Goal: Information Seeking & Learning: Compare options

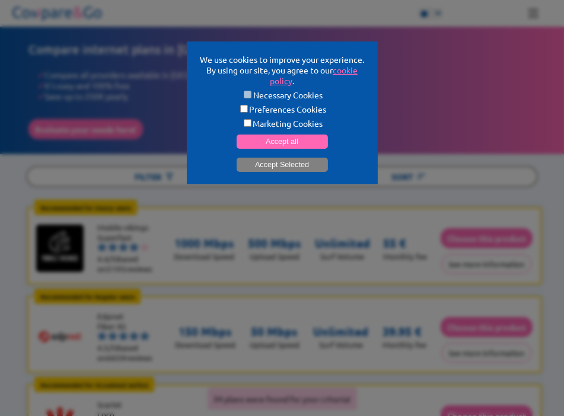
click at [305, 163] on button "Accept Selected" at bounding box center [282, 165] width 91 height 14
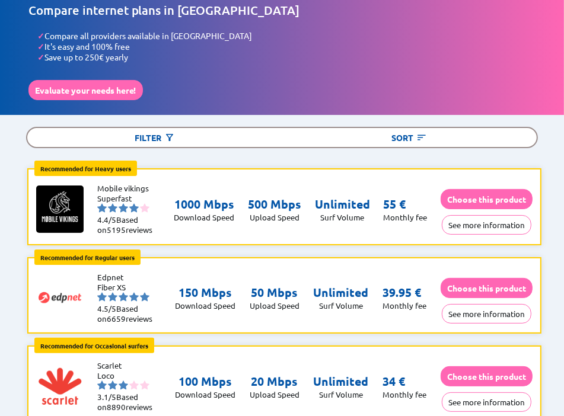
scroll to position [59, 0]
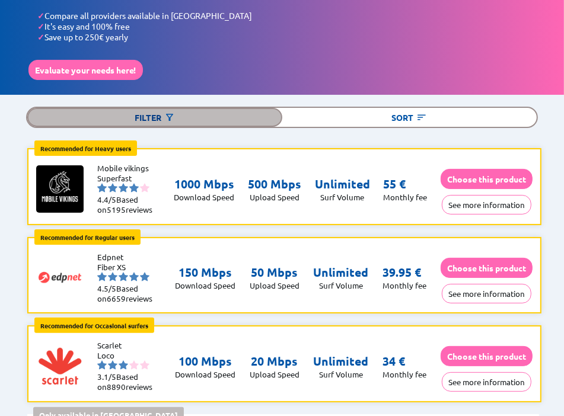
click at [181, 113] on div "Filter" at bounding box center [154, 117] width 254 height 19
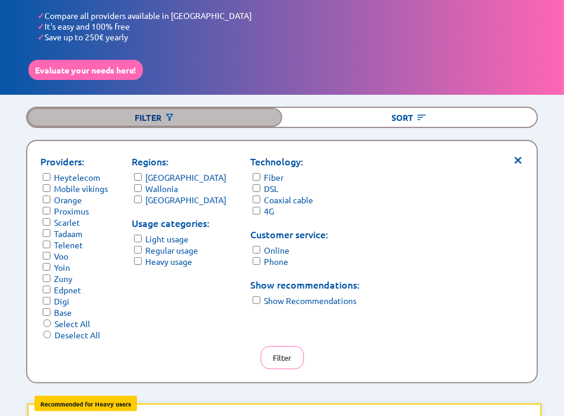
scroll to position [119, 0]
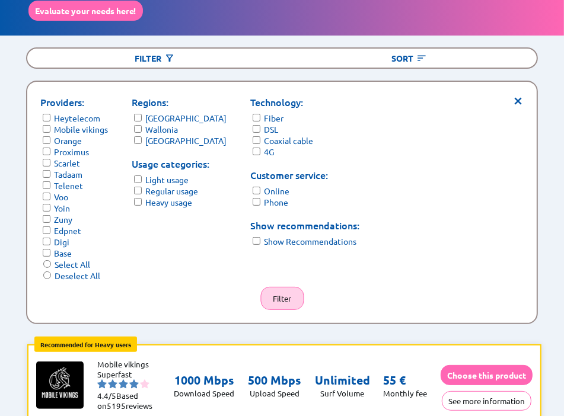
click at [282, 291] on button "Filter" at bounding box center [281, 298] width 43 height 23
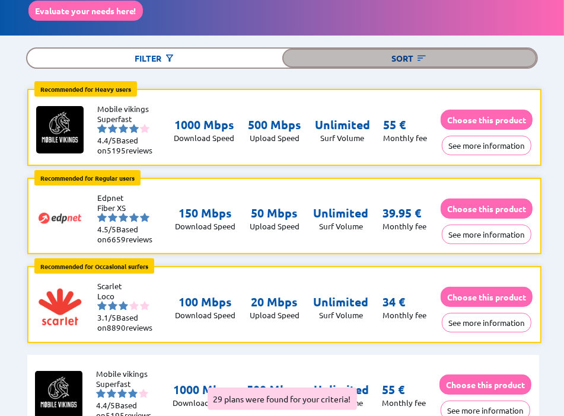
click at [457, 55] on div "Sort" at bounding box center [409, 58] width 254 height 19
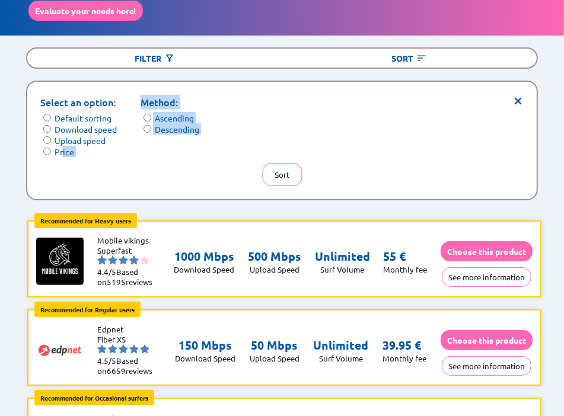
click at [63, 151] on div "× Select an option: Default sorting Download speed Upload speed Price Method: A…" at bounding box center [281, 140] width 509 height 117
click at [59, 149] on label "Price" at bounding box center [65, 152] width 20 height 11
click at [288, 163] on button "Sort" at bounding box center [282, 174] width 40 height 23
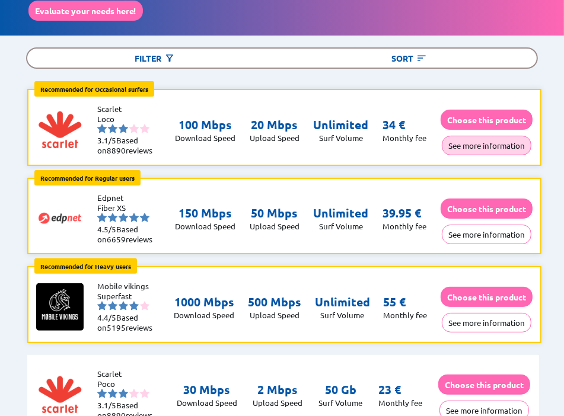
click at [487, 139] on button "See more information" at bounding box center [487, 146] width 90 height 20
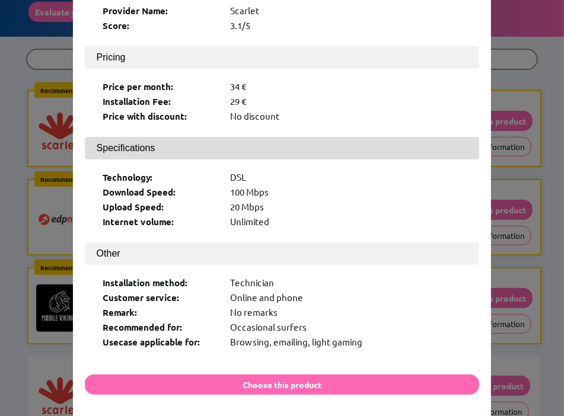
scroll to position [133, 0]
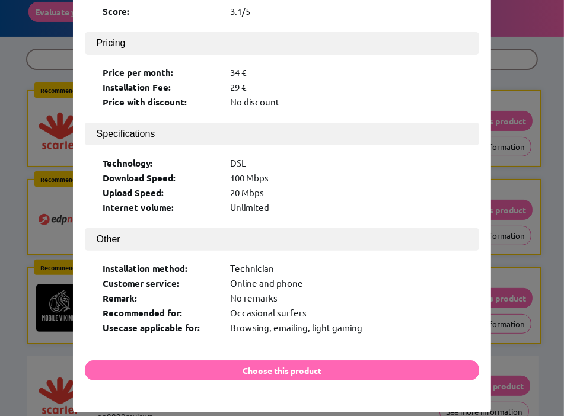
click at [500, 152] on div "× Logo: Product Name: Loco Provider Name: [PERSON_NAME] Score: 3.1/5 Pricing Pr…" at bounding box center [282, 208] width 564 height 416
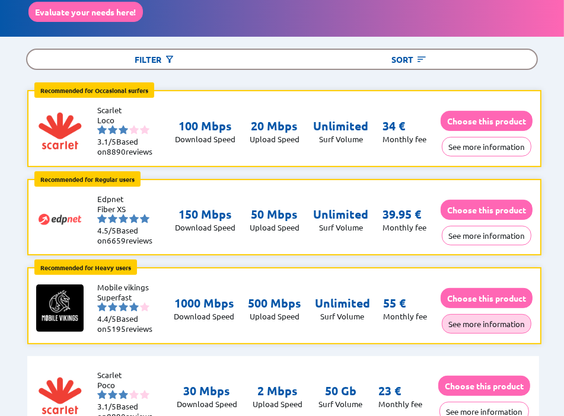
click at [508, 314] on button "See more information" at bounding box center [487, 324] width 90 height 20
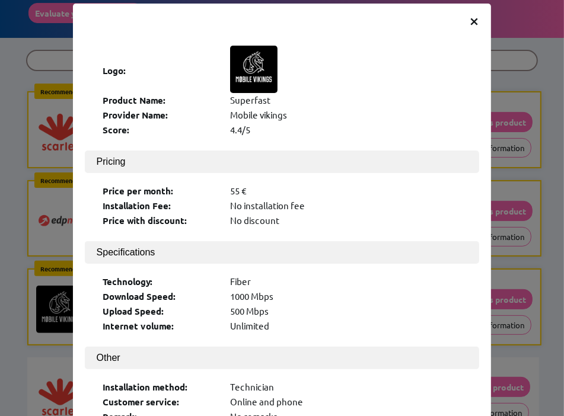
scroll to position [144, 0]
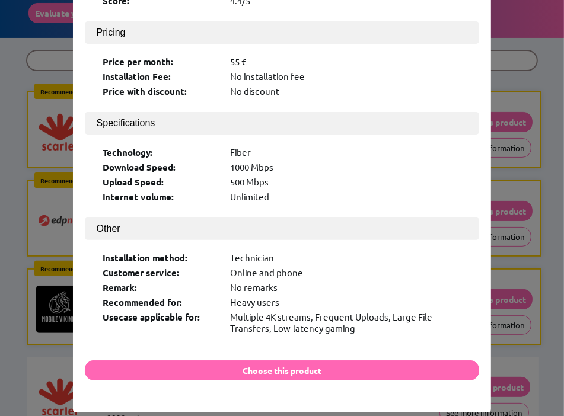
click at [509, 168] on div "× Logo: Product Name: Superfast Provider Name: Mobile vikings Score: 4.4/5 Pric…" at bounding box center [282, 208] width 564 height 416
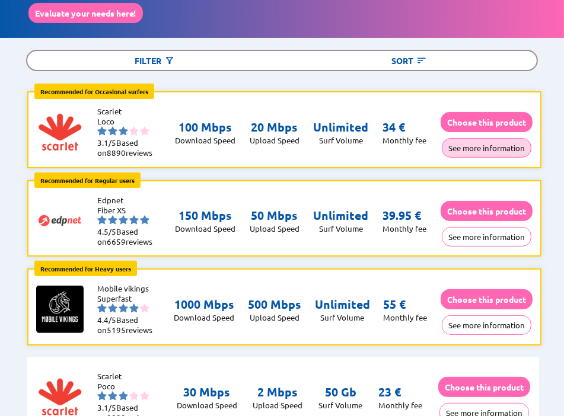
click at [501, 145] on button "See more information" at bounding box center [487, 148] width 90 height 20
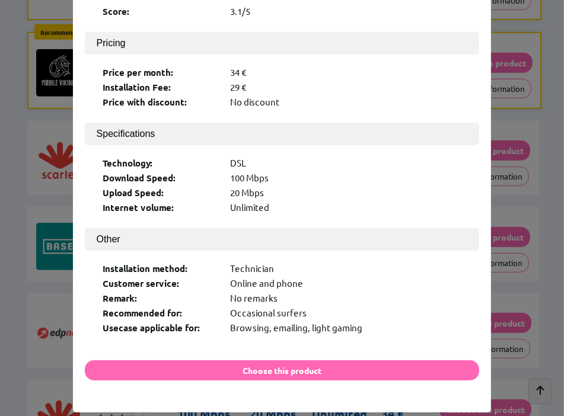
scroll to position [0, 0]
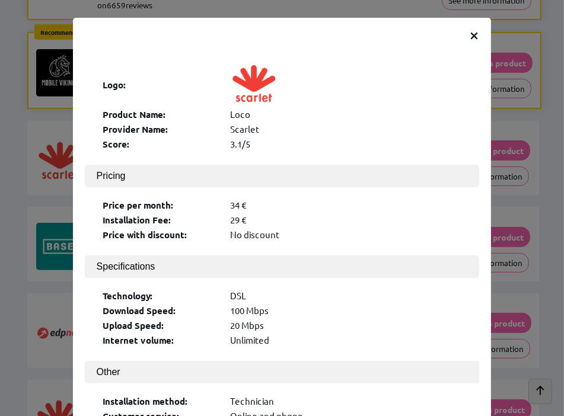
click at [469, 31] on span "×" at bounding box center [474, 34] width 10 height 21
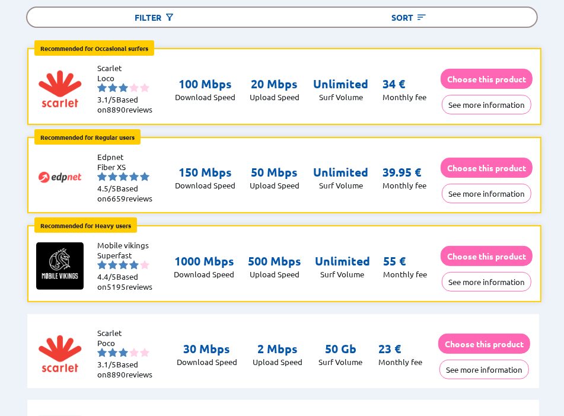
scroll to position [178, 0]
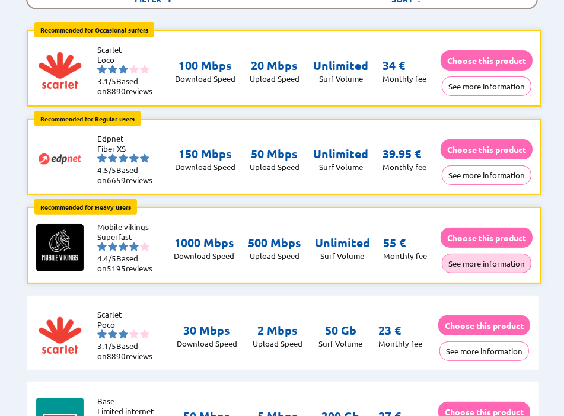
click at [456, 254] on button "See more information" at bounding box center [487, 264] width 90 height 20
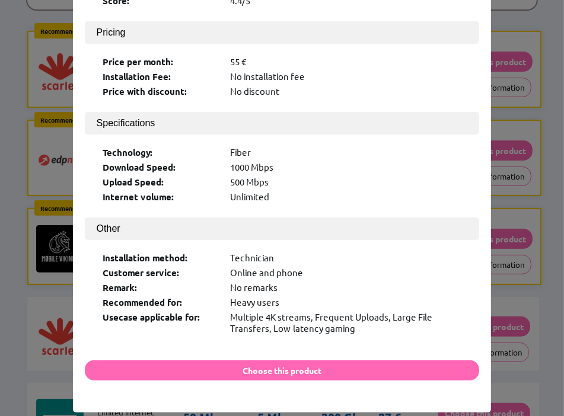
scroll to position [0, 0]
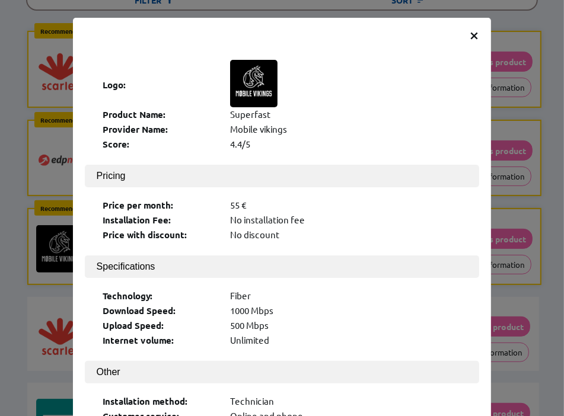
click at [469, 31] on span "×" at bounding box center [474, 34] width 10 height 21
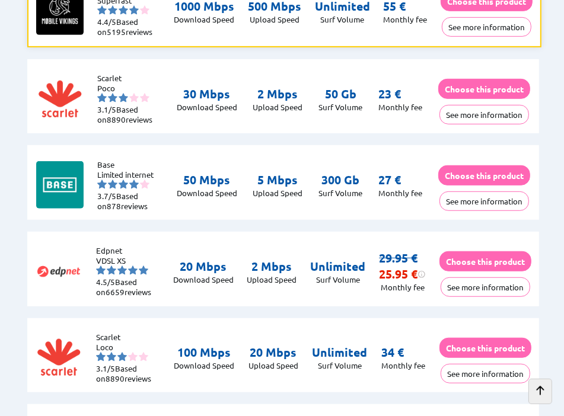
scroll to position [415, 0]
